Goal: Transaction & Acquisition: Download file/media

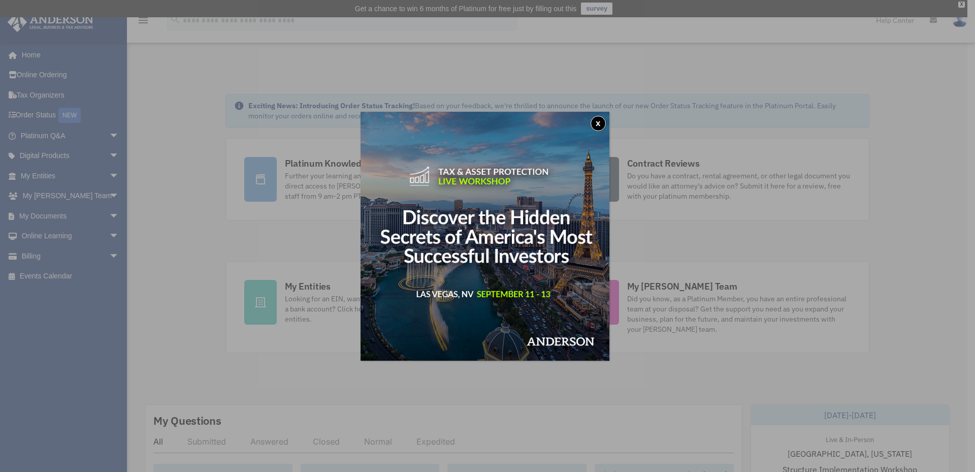
click at [601, 121] on button "x" at bounding box center [598, 123] width 15 height 15
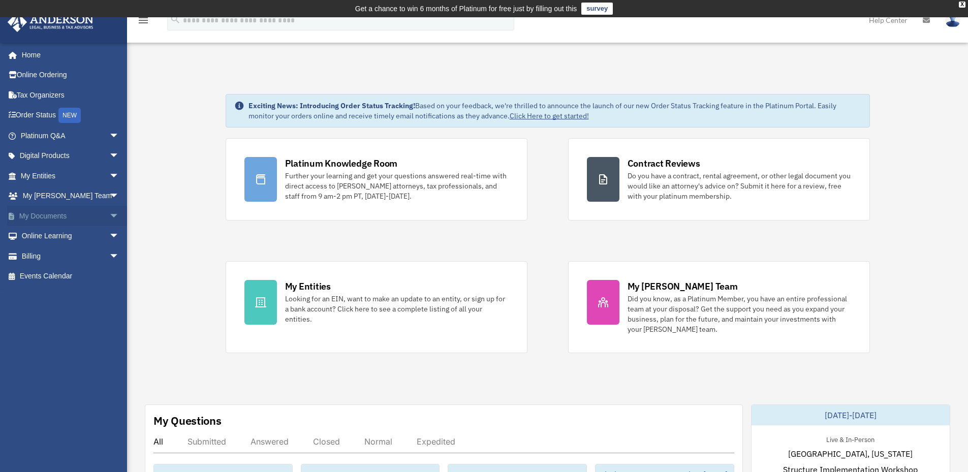
click at [97, 221] on link "My Documents arrow_drop_down" at bounding box center [71, 216] width 128 height 20
click at [74, 217] on link "My Documents arrow_drop_down" at bounding box center [71, 216] width 128 height 20
click at [109, 214] on span "arrow_drop_down" at bounding box center [119, 216] width 20 height 21
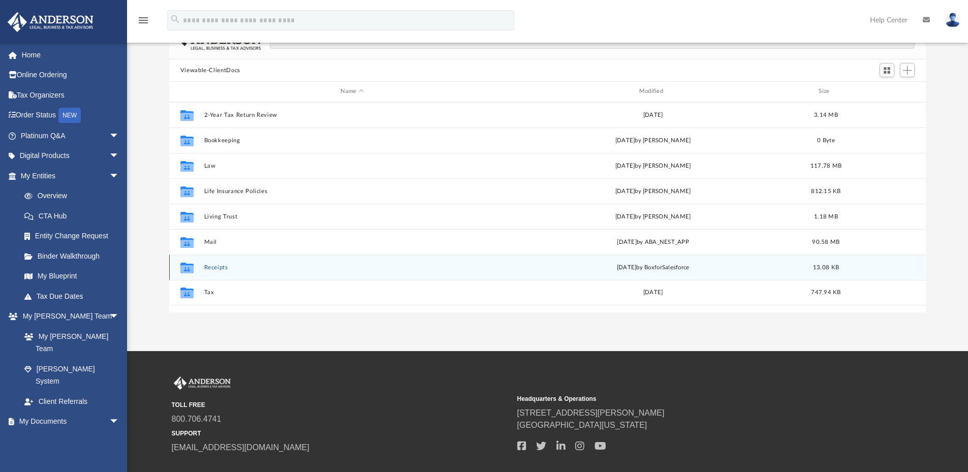
scroll to position [118, 0]
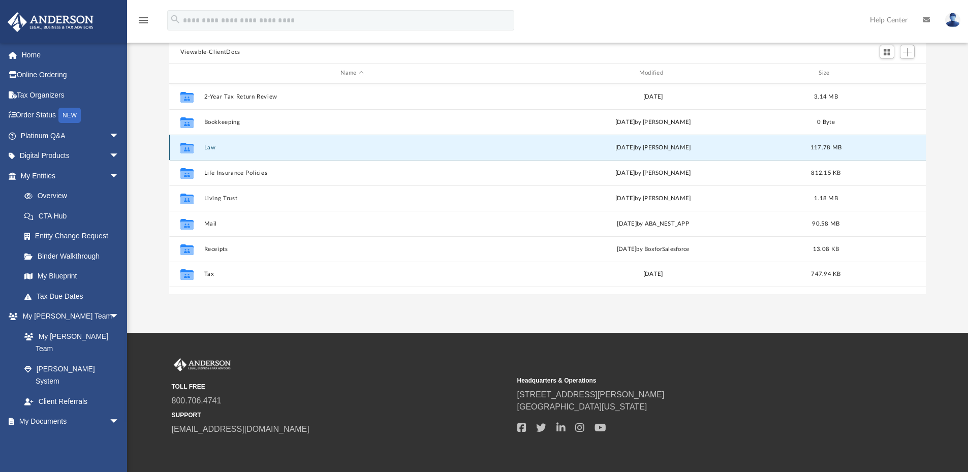
click at [211, 144] on button "Law" at bounding box center [352, 147] width 296 height 7
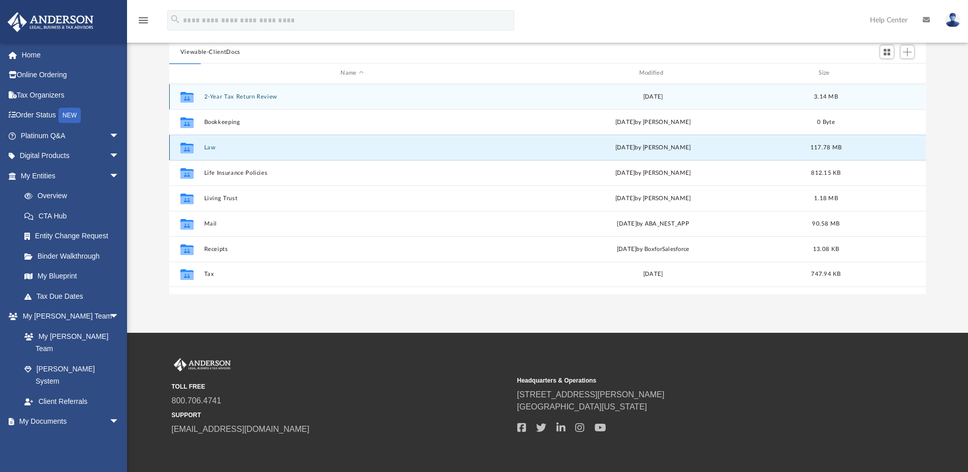
click at [211, 144] on button "Law" at bounding box center [352, 147] width 296 height 7
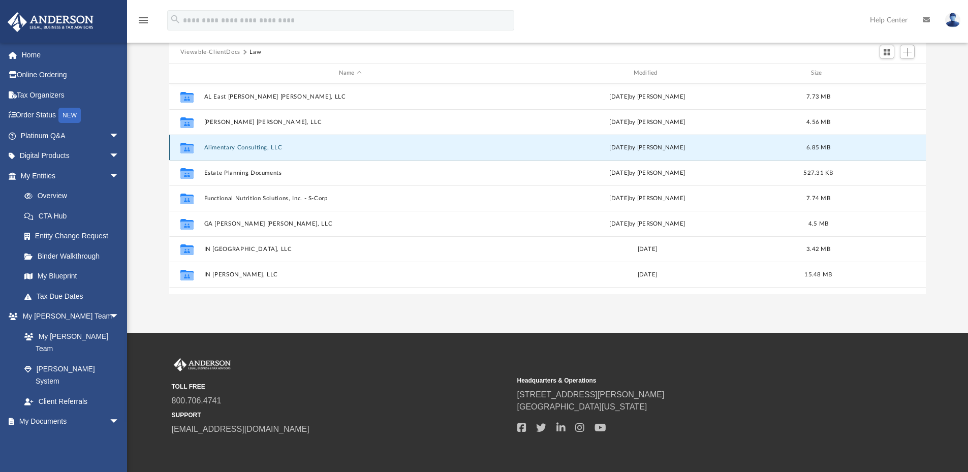
click at [211, 144] on button "Alimentary Consulting, LLC" at bounding box center [350, 147] width 293 height 7
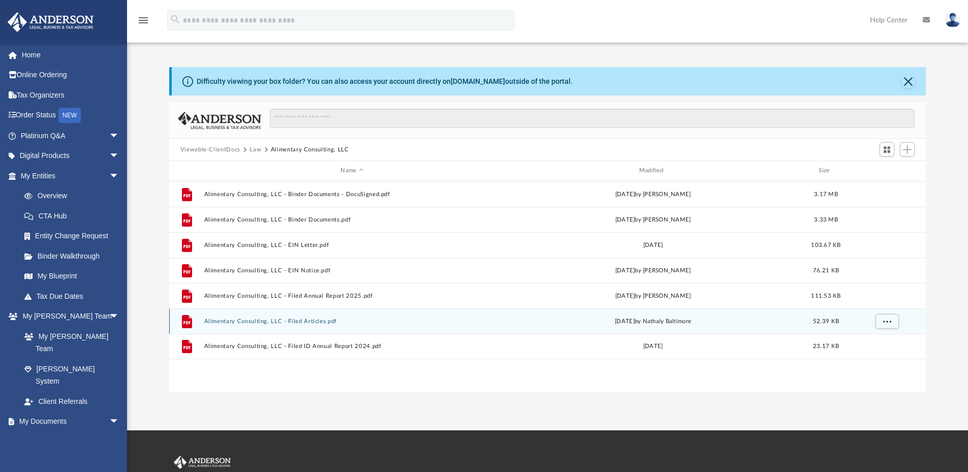
scroll to position [0, 0]
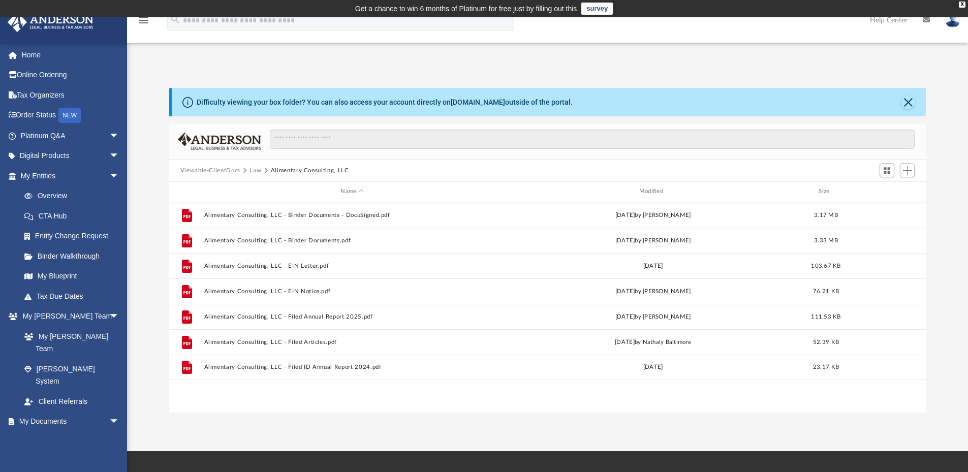
click at [257, 170] on button "Law" at bounding box center [255, 170] width 12 height 9
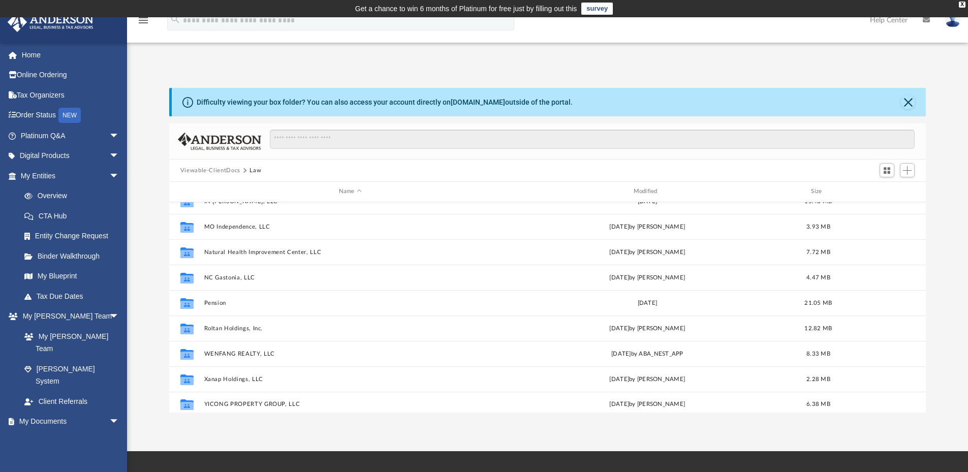
scroll to position [196, 0]
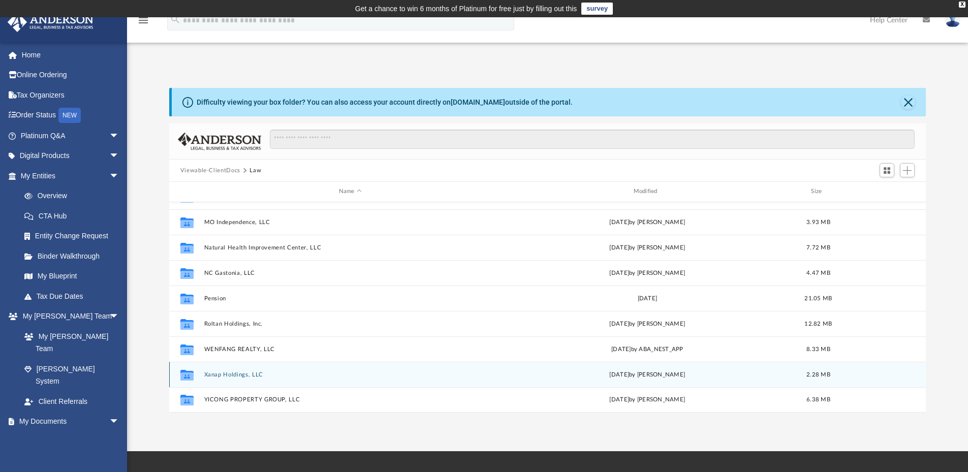
click at [232, 370] on div "Collaborated Folder Xanap Holdings, LLC [DATE] by [PERSON_NAME] 2.28 MB" at bounding box center [547, 374] width 757 height 25
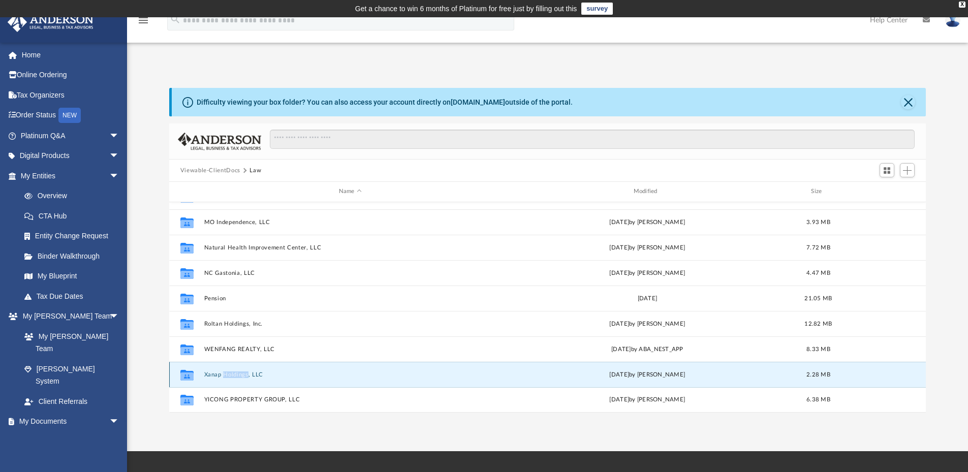
click at [232, 370] on div "Collaborated Folder Xanap Holdings, LLC [DATE] by [PERSON_NAME] 2.28 MB" at bounding box center [547, 374] width 757 height 25
click at [187, 373] on icon "grid" at bounding box center [186, 376] width 13 height 8
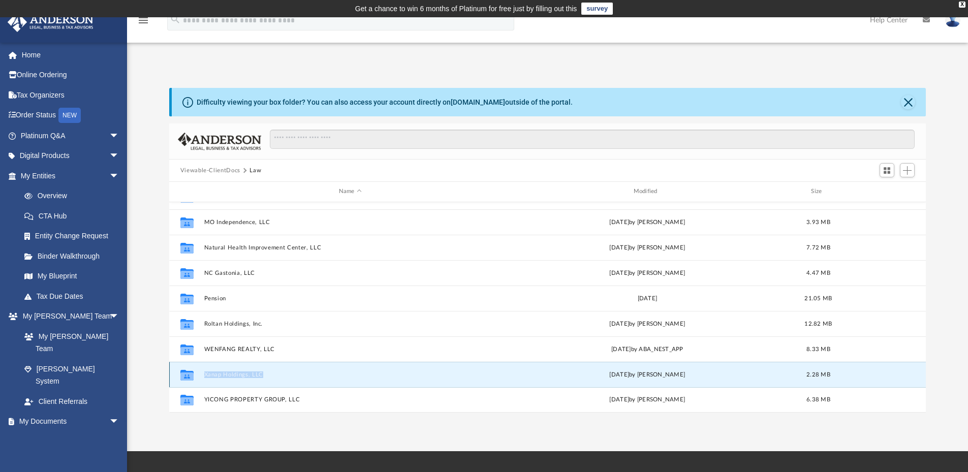
click at [187, 373] on icon "grid" at bounding box center [186, 376] width 13 height 8
click at [212, 375] on button "Xanap Holdings, LLC" at bounding box center [350, 374] width 293 height 7
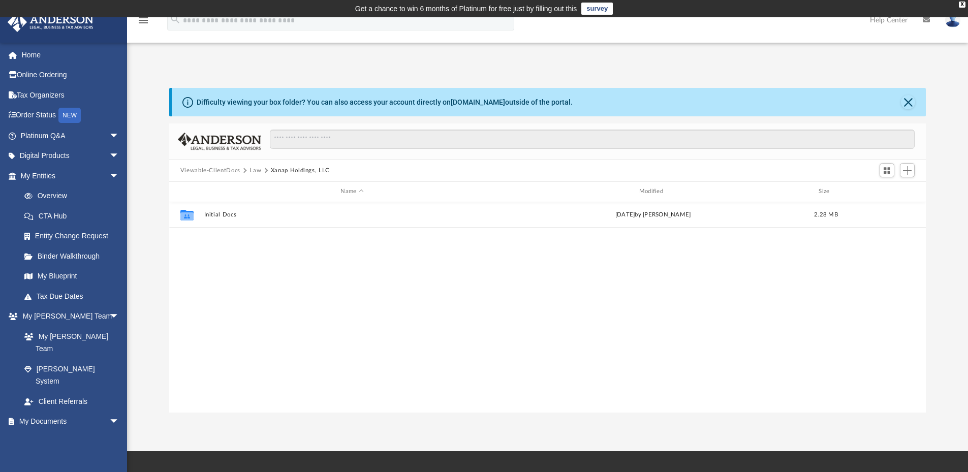
scroll to position [0, 0]
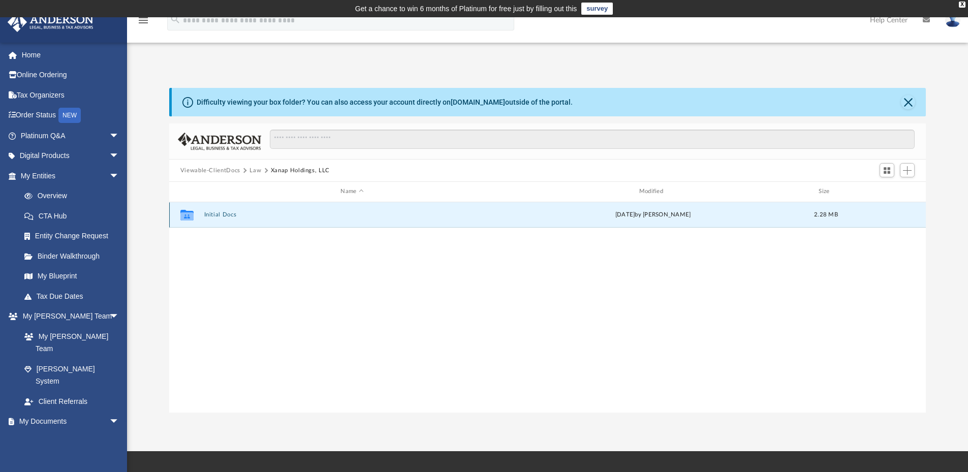
click at [226, 213] on button "Initial Docs" at bounding box center [352, 214] width 296 height 7
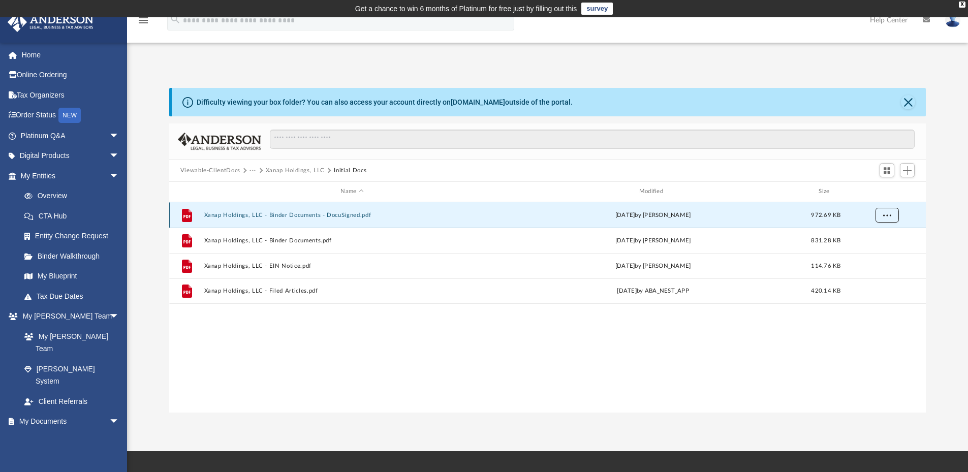
click at [890, 217] on button "More options" at bounding box center [886, 214] width 23 height 15
click at [880, 250] on li "Download" at bounding box center [877, 251] width 29 height 11
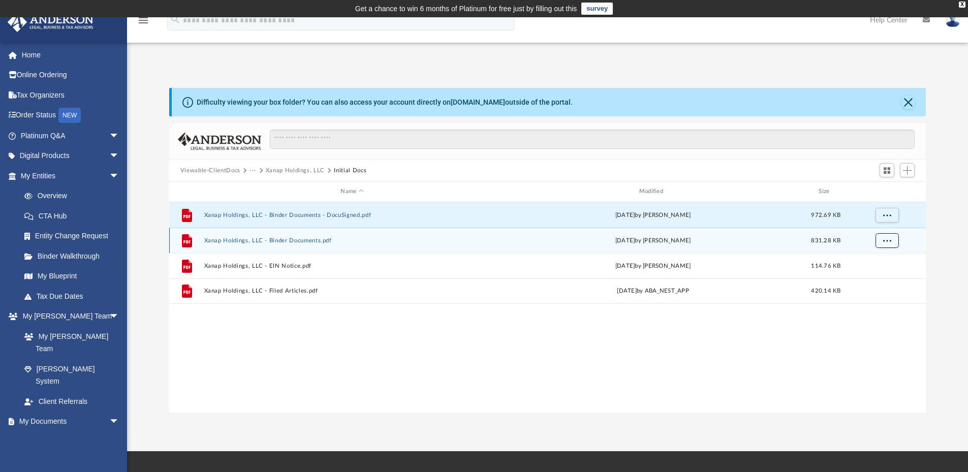
click at [888, 237] on button "More options" at bounding box center [886, 240] width 23 height 15
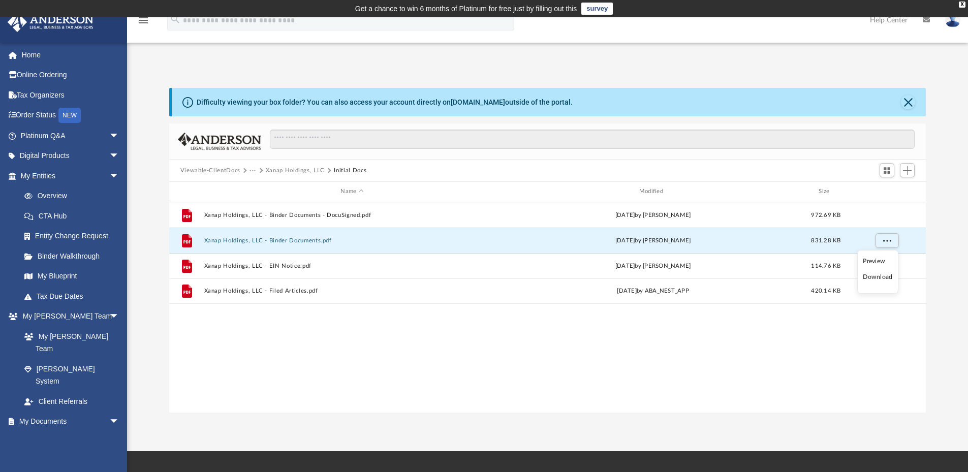
click at [875, 278] on li "Download" at bounding box center [877, 277] width 29 height 11
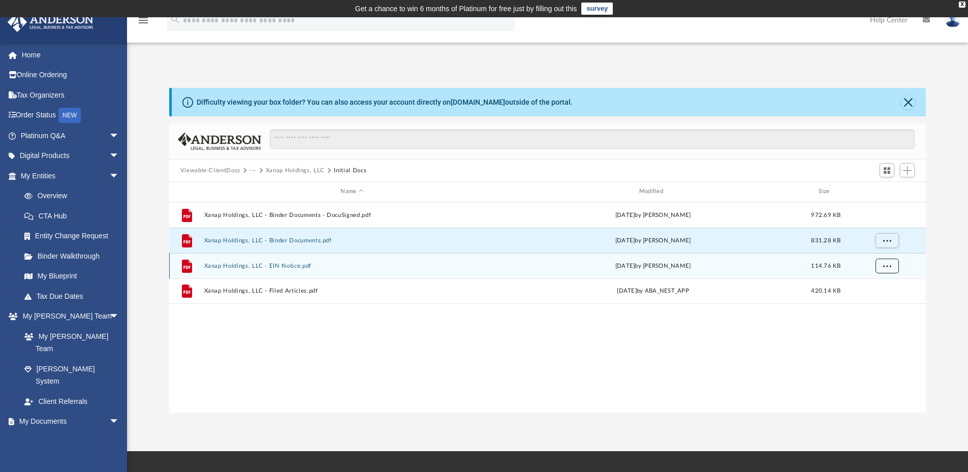
click at [890, 266] on span "More options" at bounding box center [886, 266] width 8 height 6
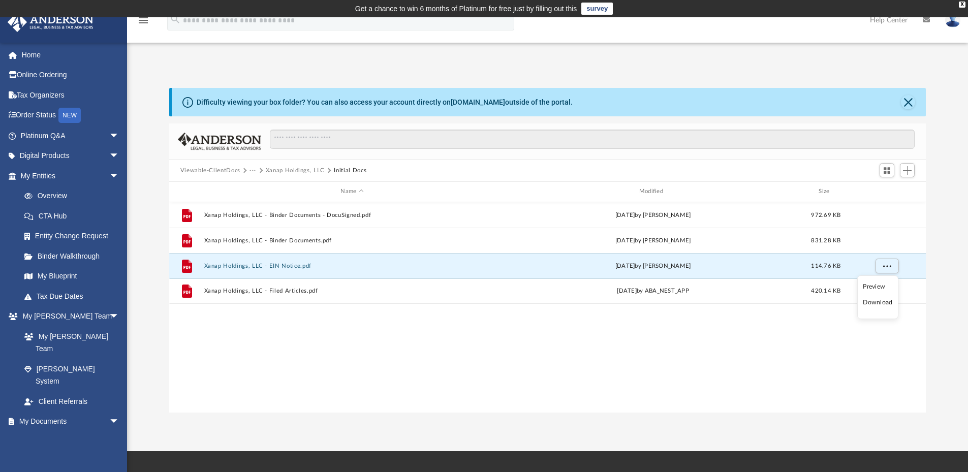
click at [879, 302] on li "Download" at bounding box center [877, 302] width 29 height 11
